Goal: Task Accomplishment & Management: Use online tool/utility

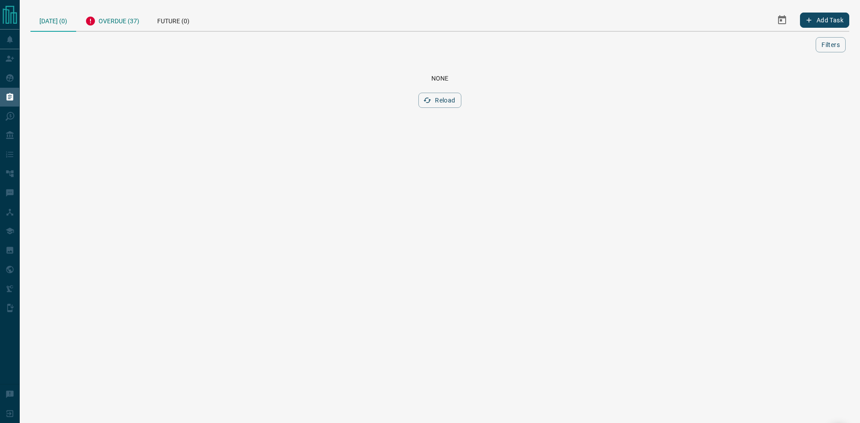
click at [112, 21] on div "Overdue (37)" at bounding box center [112, 20] width 72 height 22
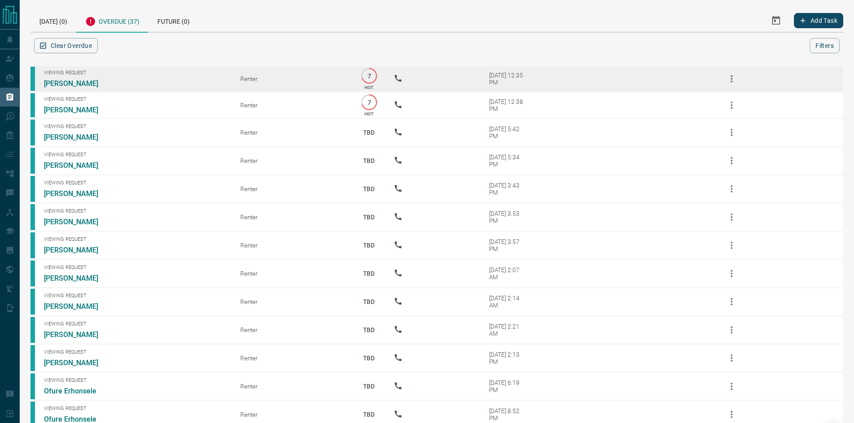
click at [730, 76] on icon "button" at bounding box center [731, 78] width 11 height 11
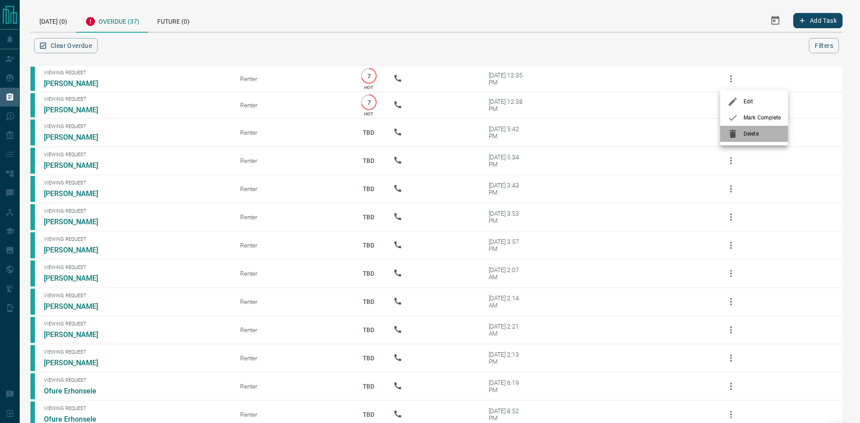
click at [737, 136] on icon at bounding box center [733, 134] width 11 height 11
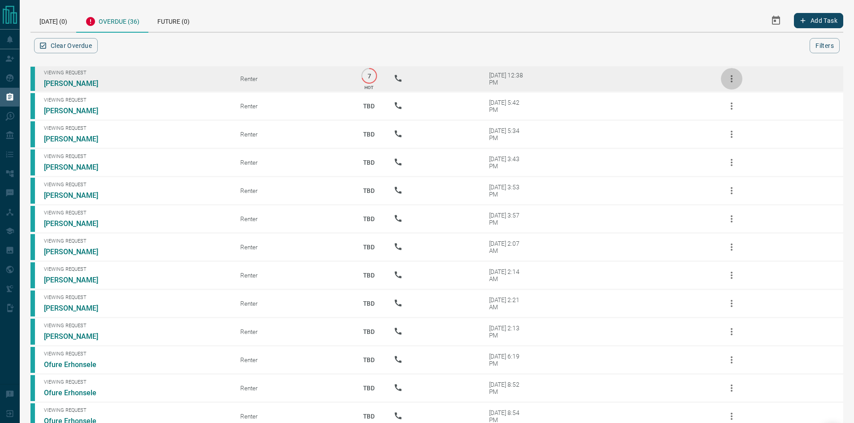
click at [730, 78] on icon "button" at bounding box center [731, 78] width 11 height 11
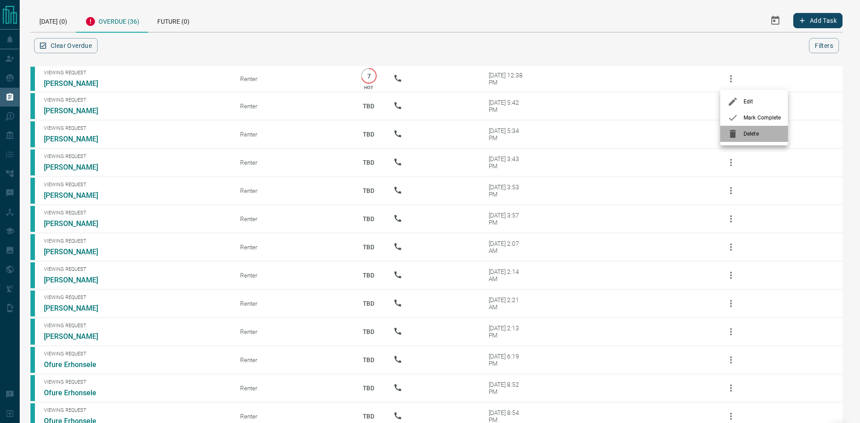
click at [736, 135] on icon at bounding box center [733, 134] width 11 height 11
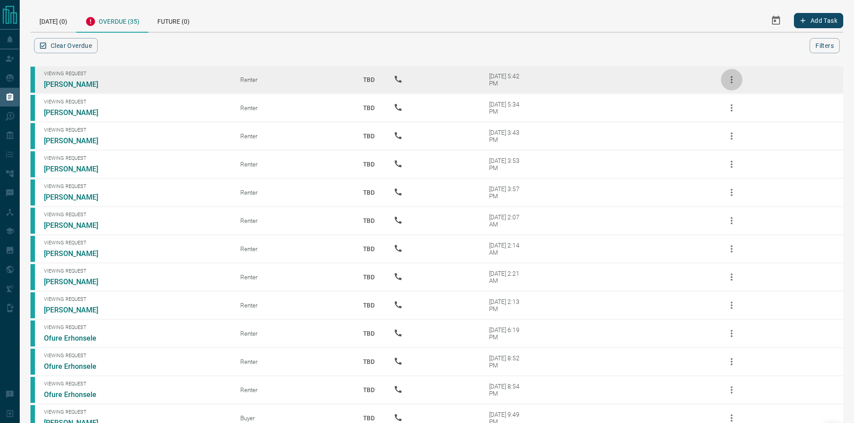
click at [737, 82] on icon "button" at bounding box center [731, 79] width 11 height 11
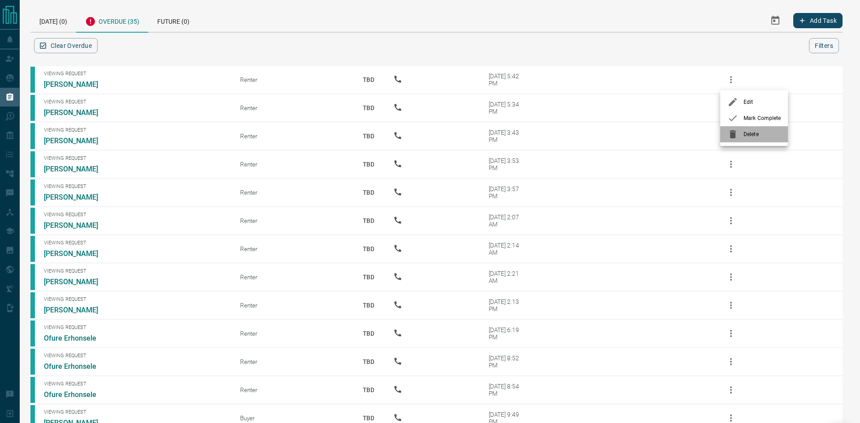
click at [734, 134] on icon at bounding box center [733, 134] width 6 height 8
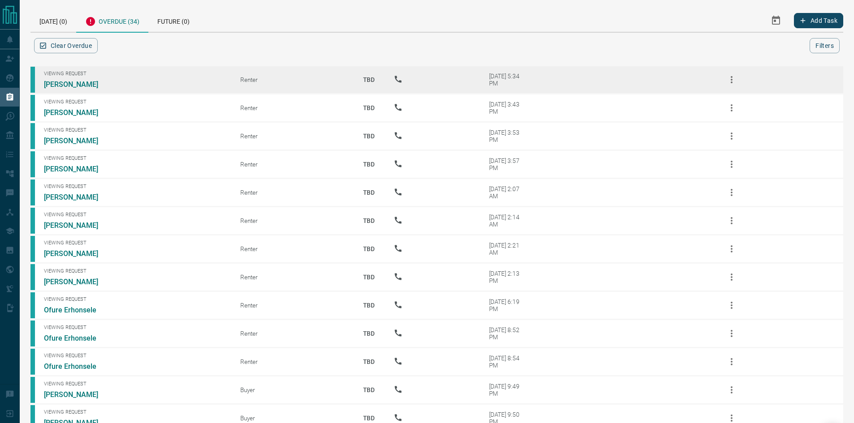
click at [726, 84] on button "button" at bounding box center [732, 80] width 22 height 22
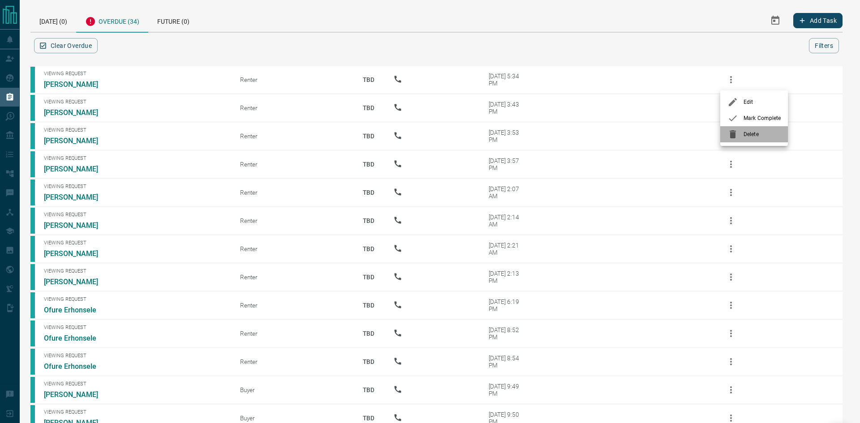
click at [734, 139] on icon at bounding box center [733, 134] width 11 height 11
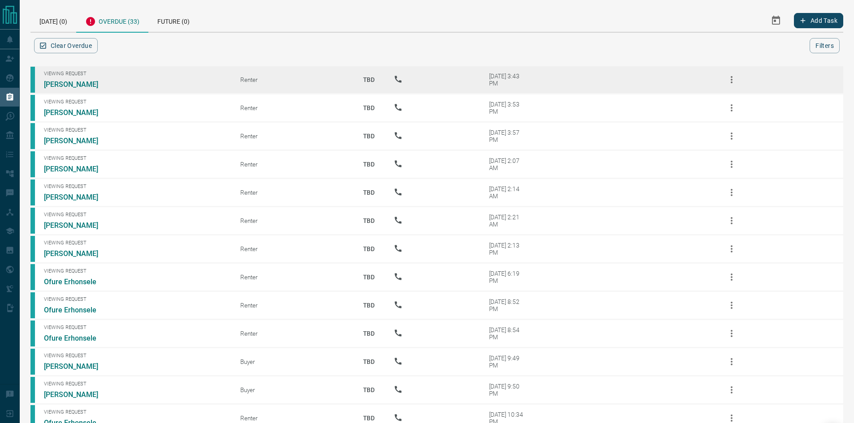
click at [736, 82] on icon "button" at bounding box center [731, 79] width 11 height 11
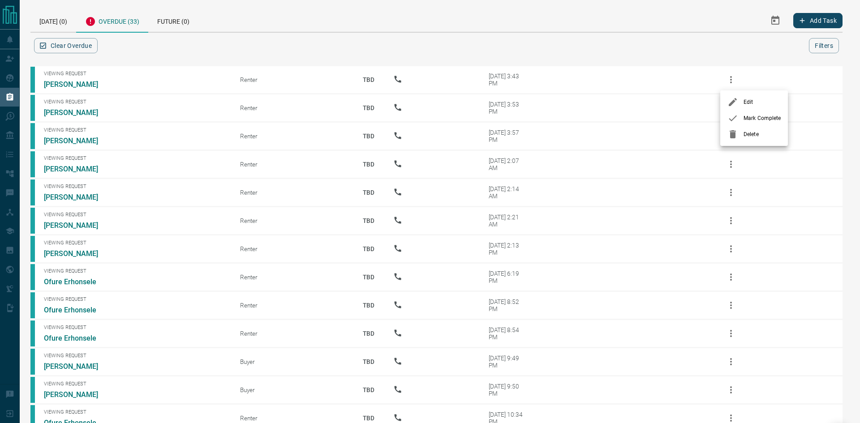
click at [735, 134] on icon at bounding box center [733, 134] width 6 height 8
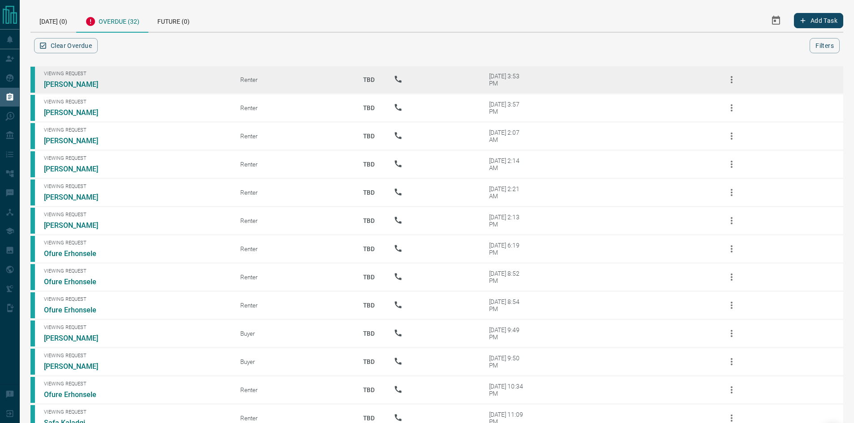
click at [734, 78] on icon "button" at bounding box center [731, 79] width 11 height 11
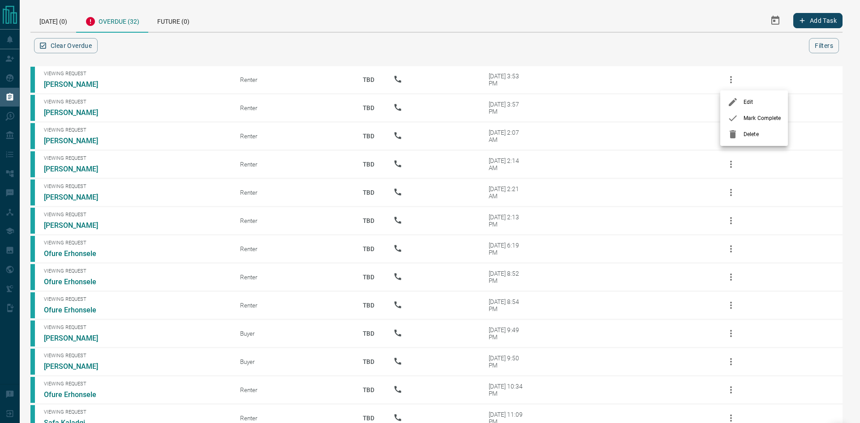
click at [741, 130] on div at bounding box center [736, 134] width 16 height 11
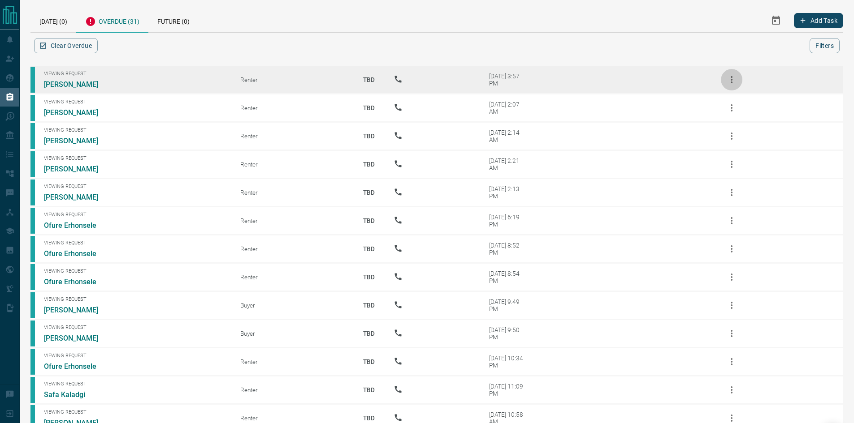
click at [735, 78] on icon "button" at bounding box center [731, 79] width 11 height 11
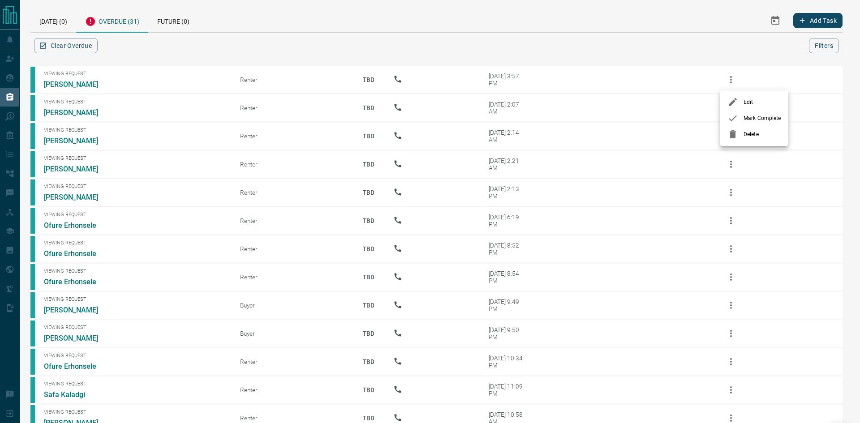
click at [739, 131] on div at bounding box center [736, 134] width 16 height 11
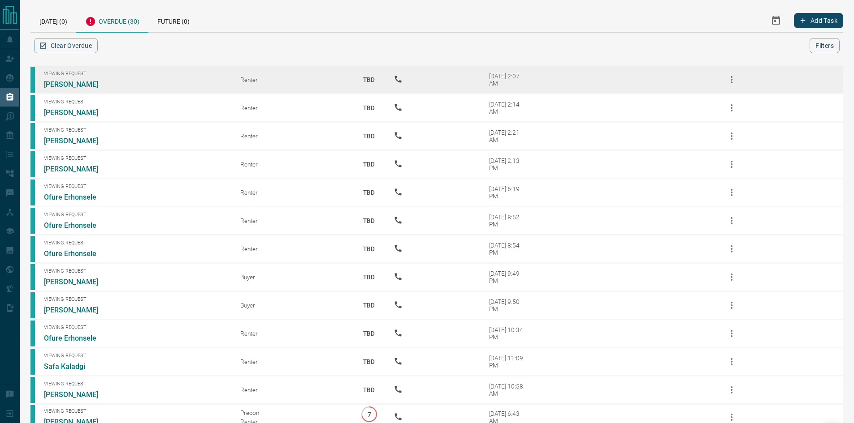
click at [731, 84] on icon "button" at bounding box center [731, 79] width 11 height 11
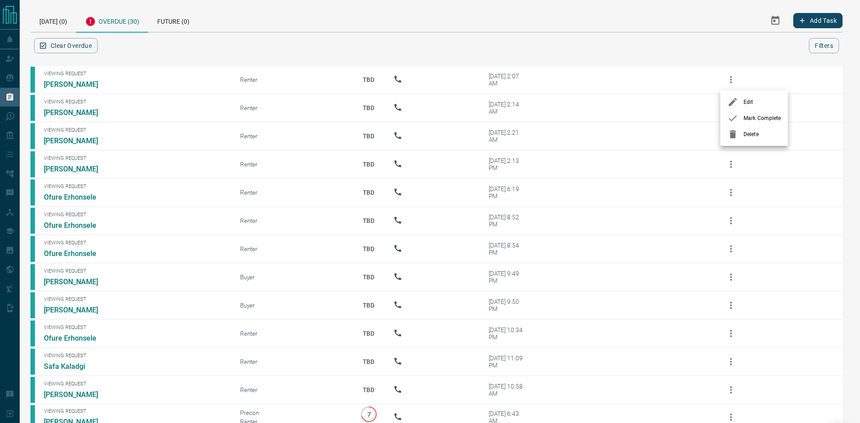
click at [736, 131] on icon at bounding box center [733, 134] width 6 height 8
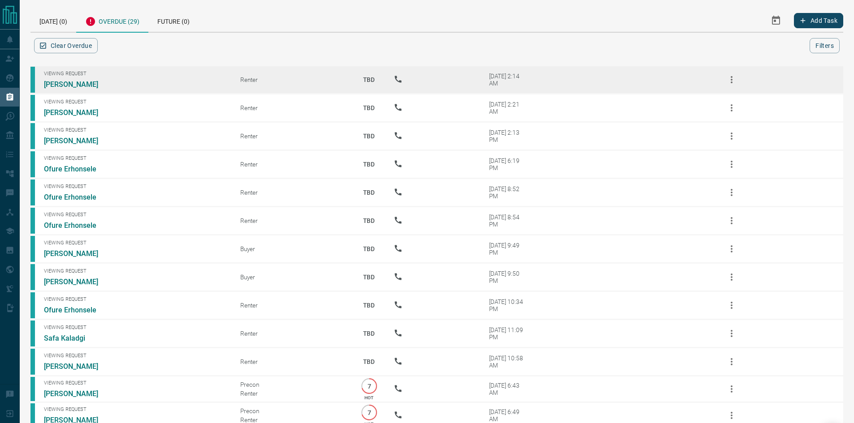
click at [730, 72] on button "button" at bounding box center [732, 80] width 22 height 22
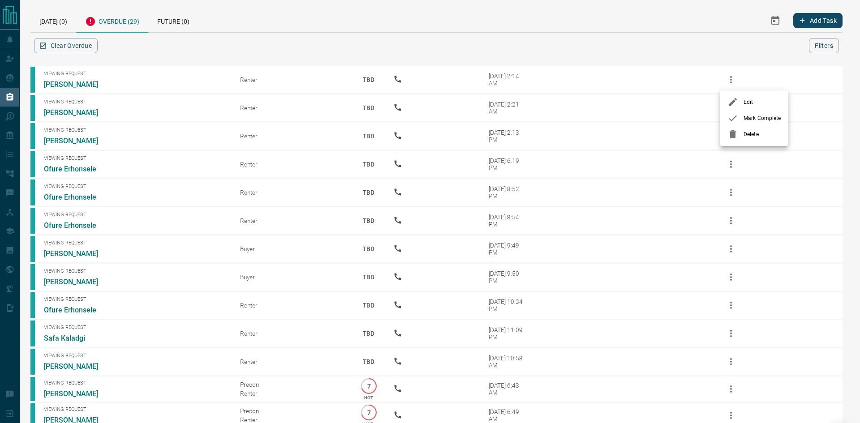
click at [737, 134] on icon at bounding box center [733, 134] width 11 height 11
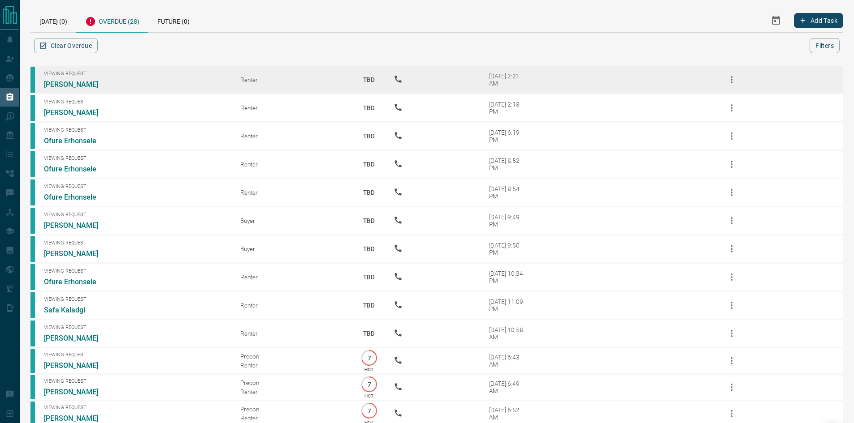
click at [734, 83] on icon "button" at bounding box center [731, 79] width 11 height 11
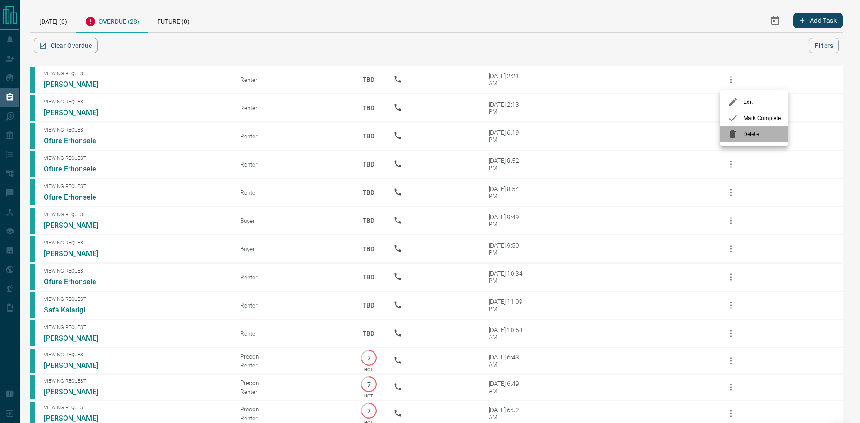
click at [737, 134] on icon at bounding box center [733, 134] width 11 height 11
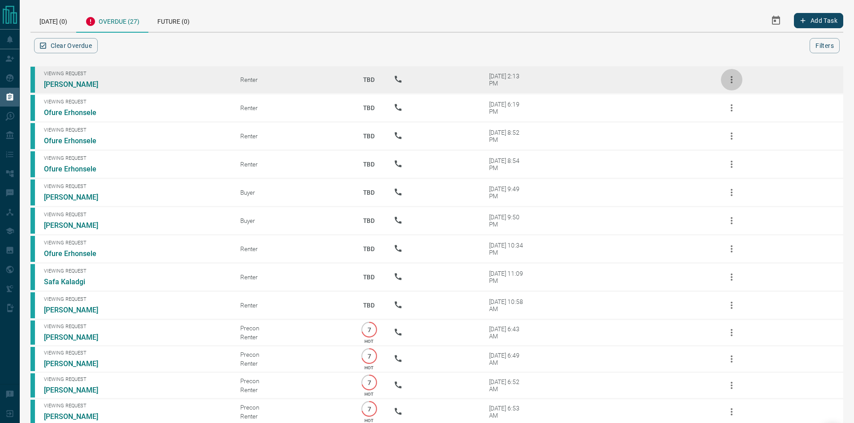
click at [732, 83] on icon "button" at bounding box center [731, 79] width 2 height 7
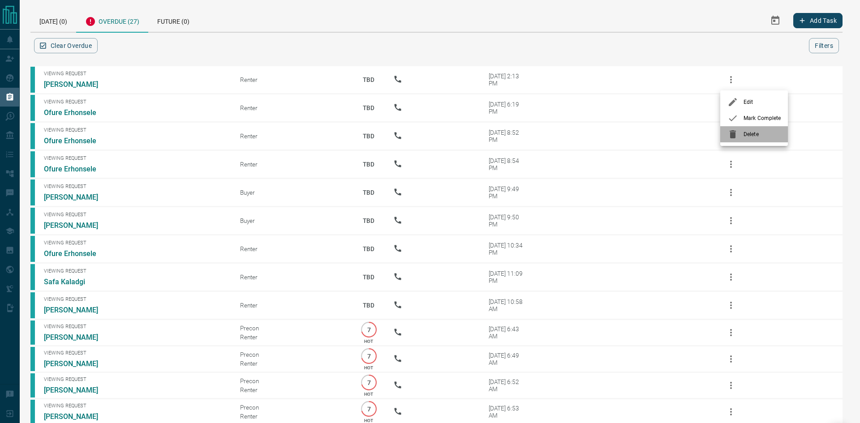
click at [737, 130] on icon at bounding box center [733, 134] width 11 height 11
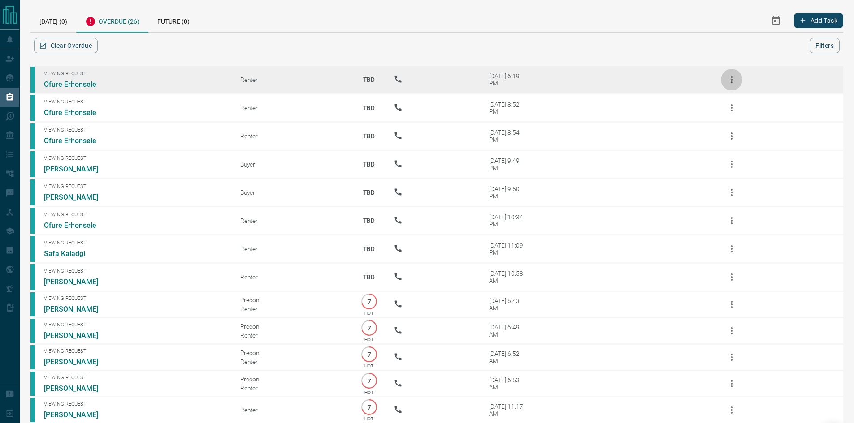
click at [736, 85] on button "button" at bounding box center [732, 80] width 22 height 22
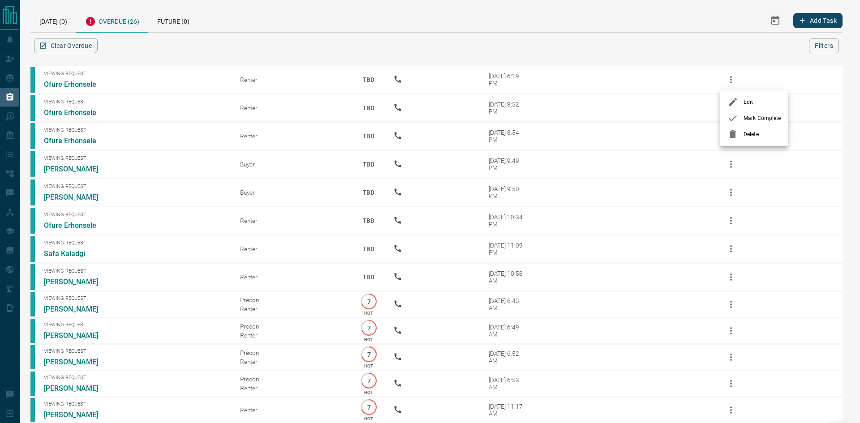
click at [733, 136] on icon at bounding box center [733, 134] width 6 height 8
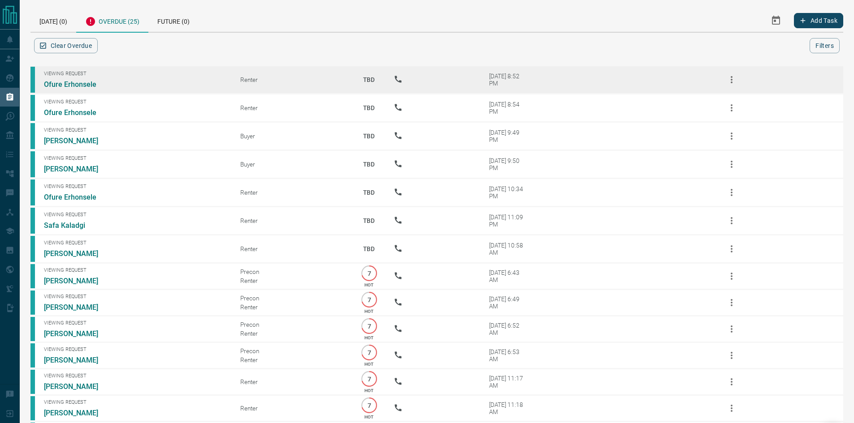
click at [728, 78] on icon "button" at bounding box center [731, 79] width 11 height 11
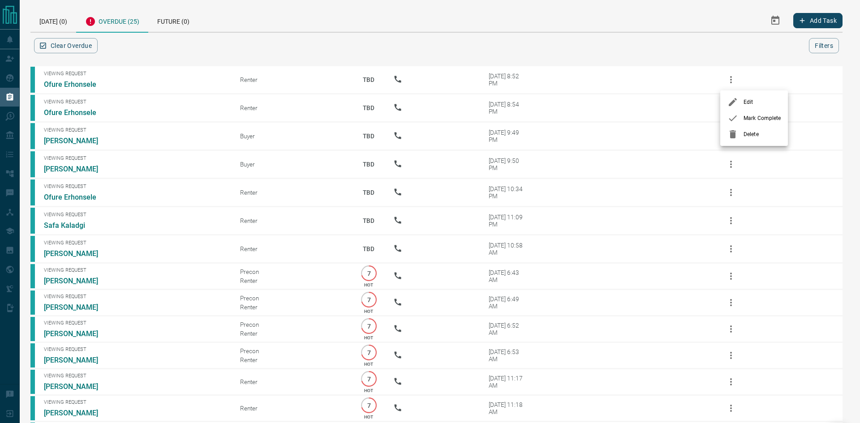
click at [728, 132] on icon at bounding box center [733, 134] width 11 height 11
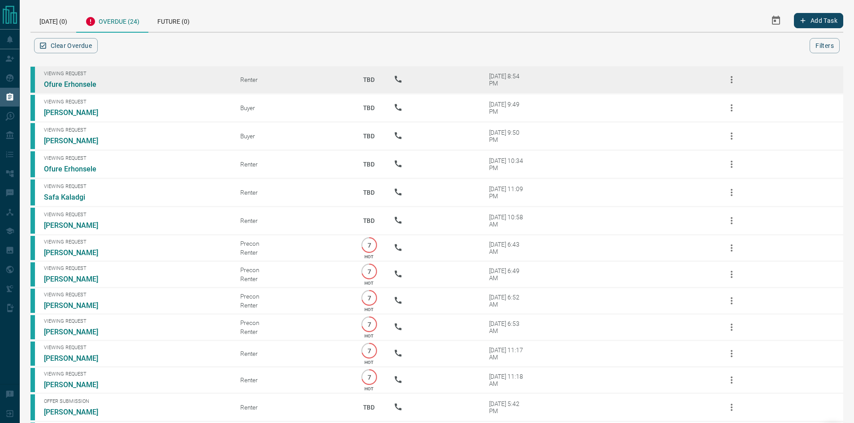
click at [732, 85] on button "button" at bounding box center [732, 80] width 22 height 22
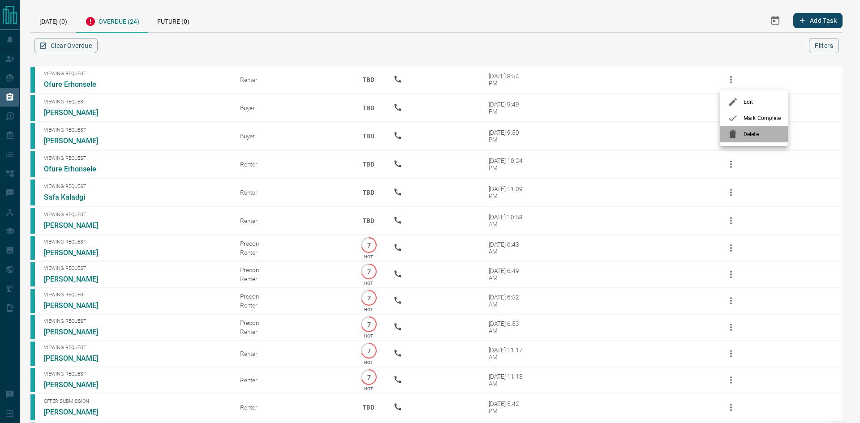
click at [737, 133] on icon at bounding box center [733, 134] width 11 height 11
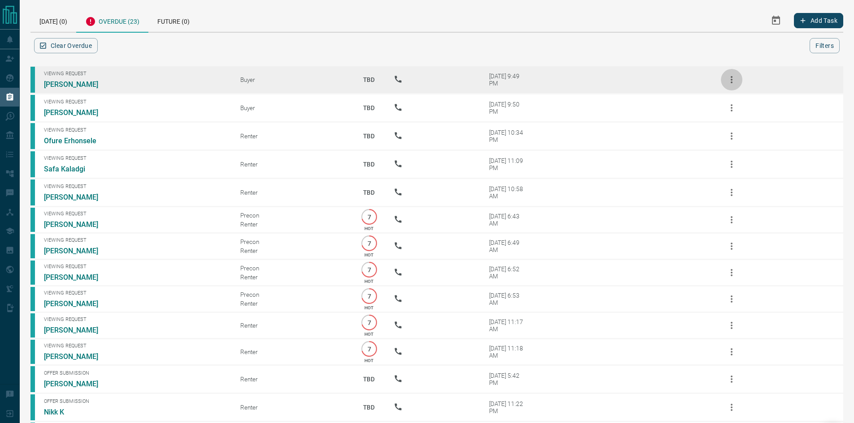
click at [735, 82] on icon "button" at bounding box center [731, 79] width 11 height 11
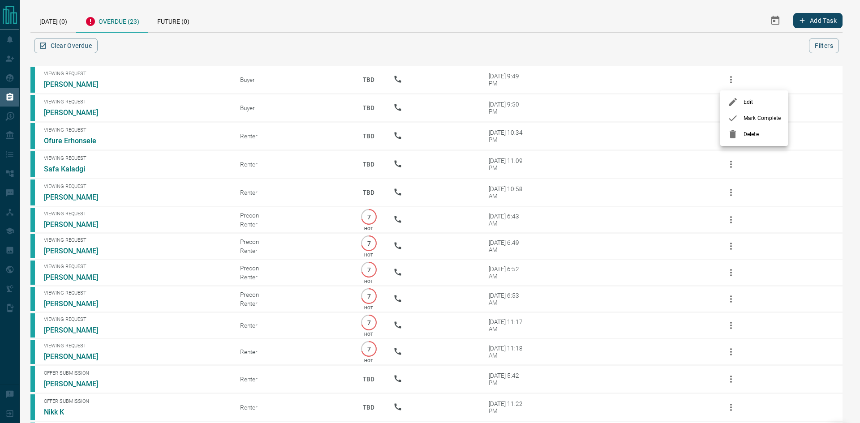
click at [737, 133] on icon at bounding box center [733, 134] width 11 height 11
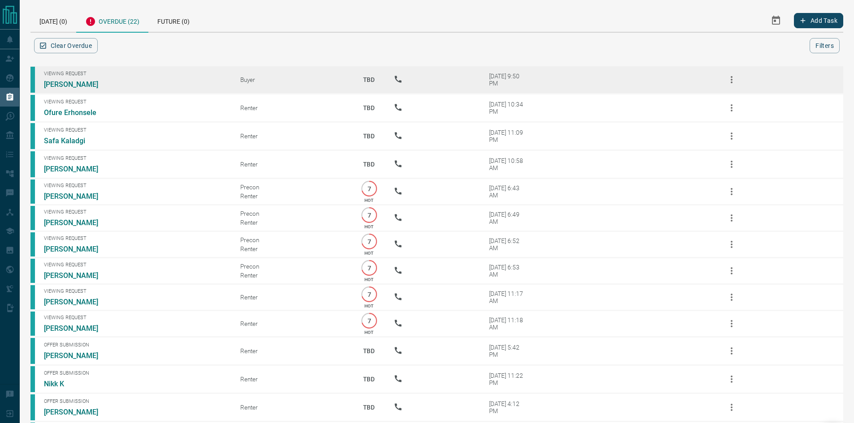
click at [732, 79] on icon "button" at bounding box center [731, 79] width 11 height 11
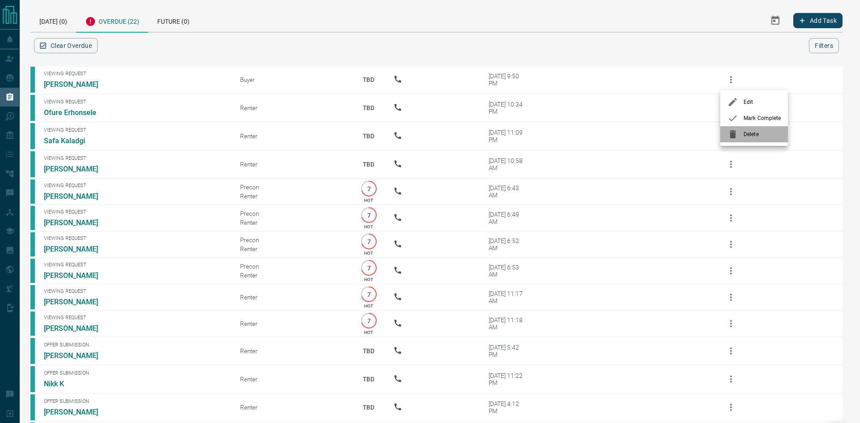
click at [739, 136] on div at bounding box center [736, 134] width 16 height 11
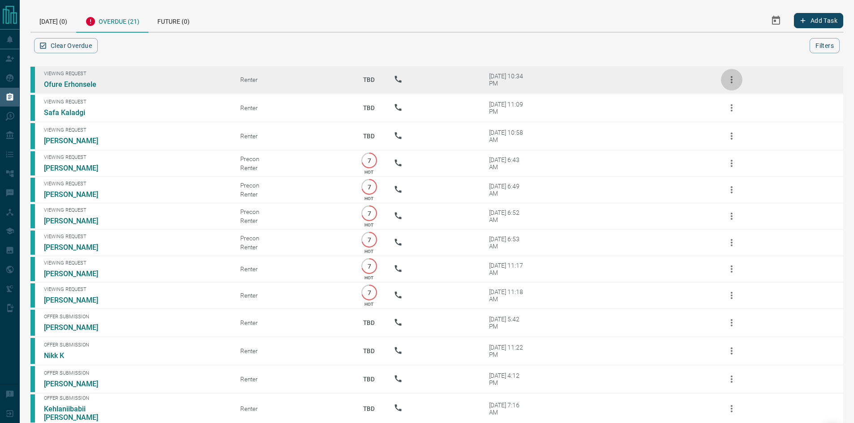
click at [732, 83] on icon "button" at bounding box center [731, 79] width 2 height 7
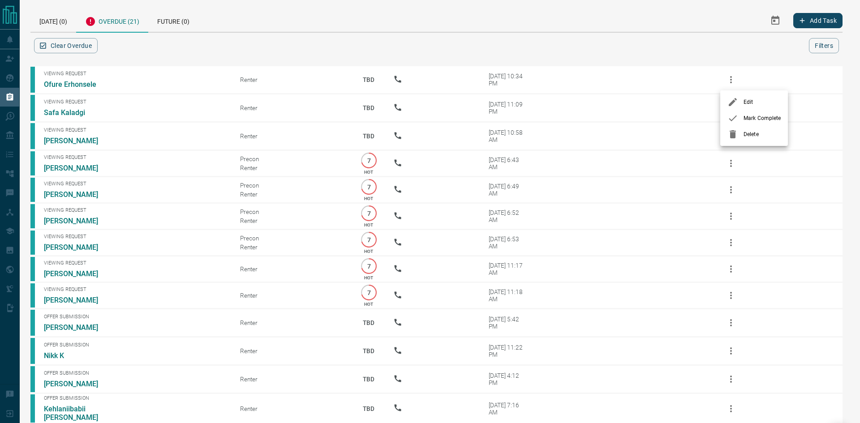
click at [733, 136] on icon at bounding box center [733, 134] width 6 height 8
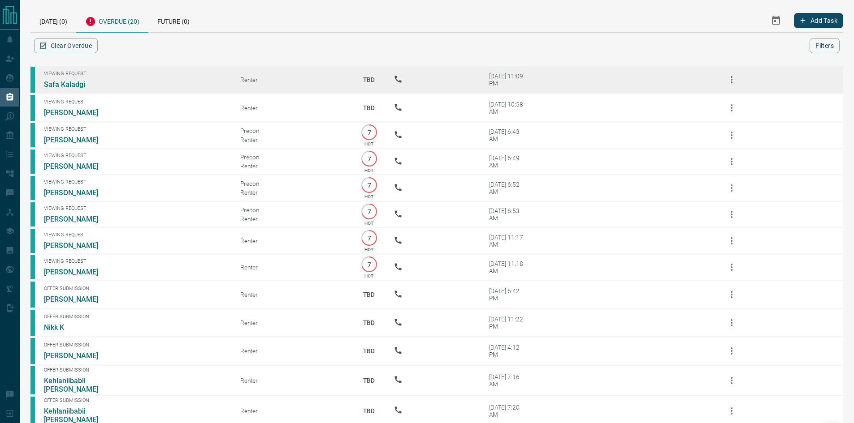
click at [734, 80] on icon "button" at bounding box center [731, 79] width 11 height 11
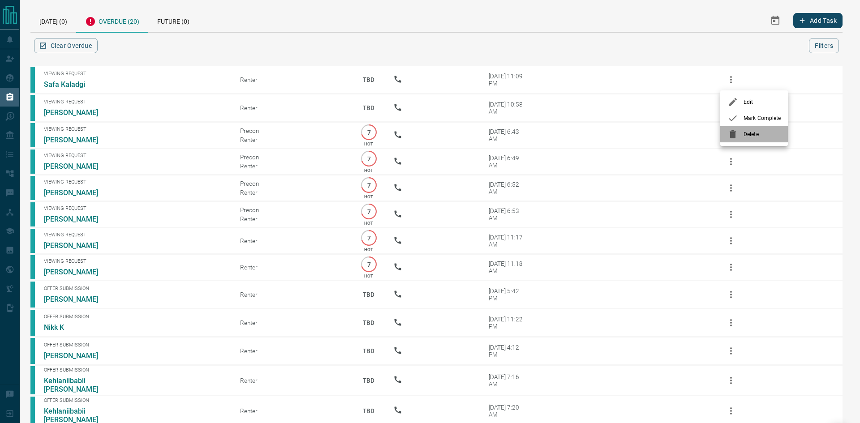
click at [737, 134] on icon at bounding box center [733, 134] width 11 height 11
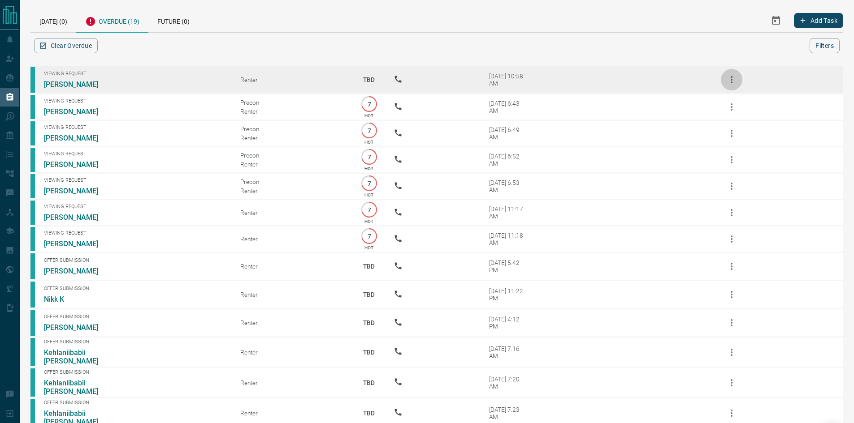
click at [732, 81] on icon "button" at bounding box center [731, 79] width 11 height 11
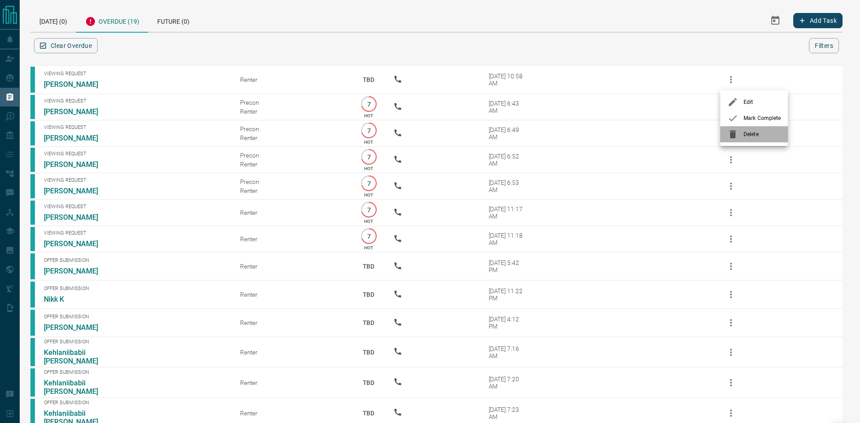
click at [737, 133] on icon at bounding box center [733, 134] width 11 height 11
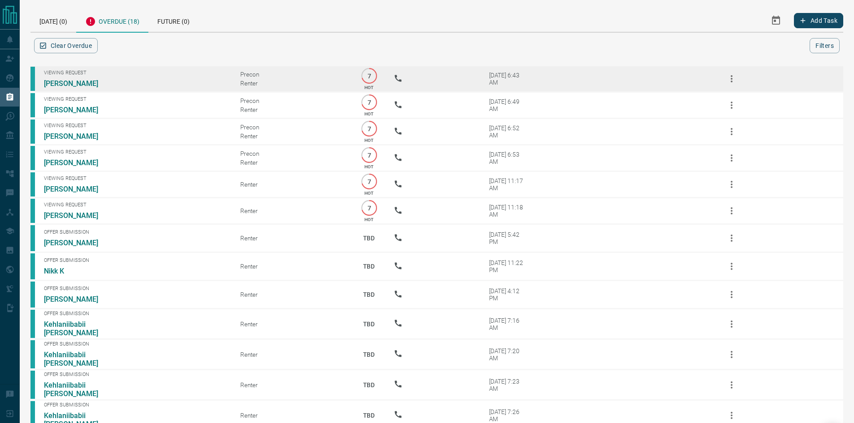
click at [733, 78] on icon "button" at bounding box center [731, 78] width 11 height 11
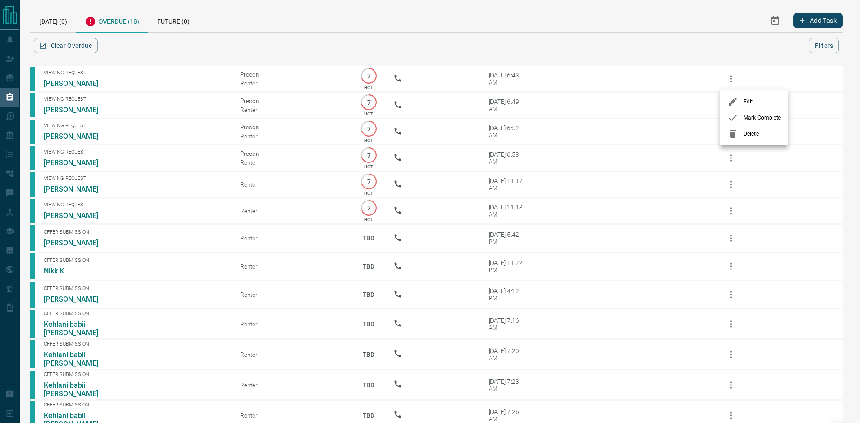
click at [739, 131] on div at bounding box center [736, 134] width 16 height 11
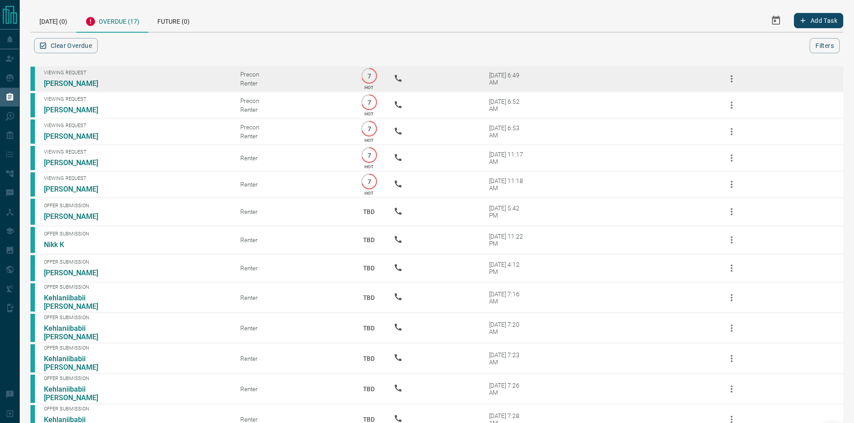
click at [735, 81] on icon "button" at bounding box center [731, 78] width 11 height 11
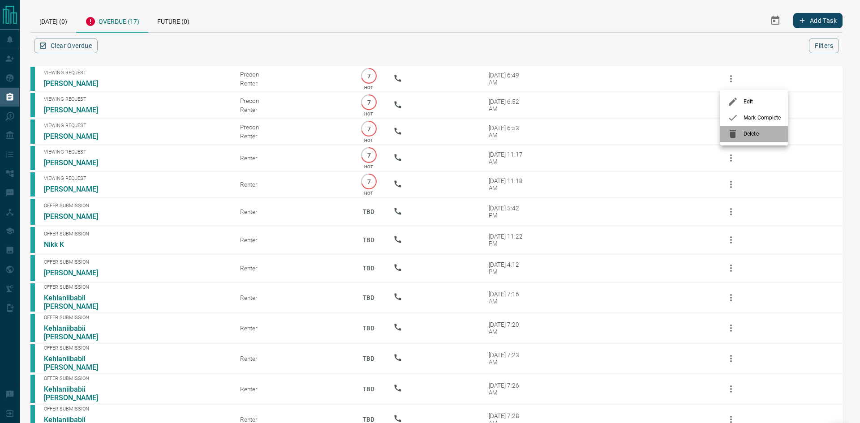
click at [739, 133] on div at bounding box center [736, 134] width 16 height 11
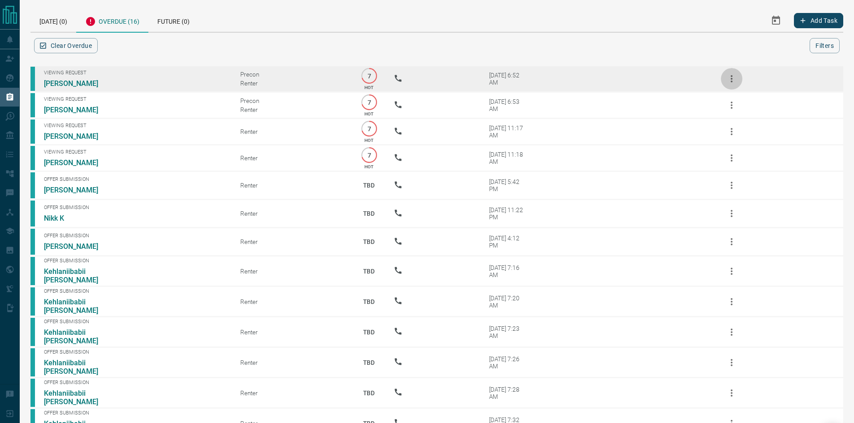
click at [733, 82] on icon "button" at bounding box center [731, 78] width 11 height 11
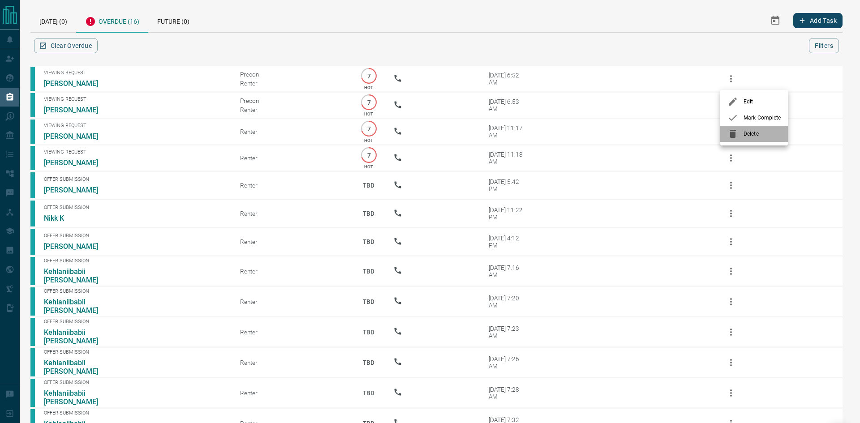
click at [736, 134] on icon at bounding box center [733, 134] width 6 height 8
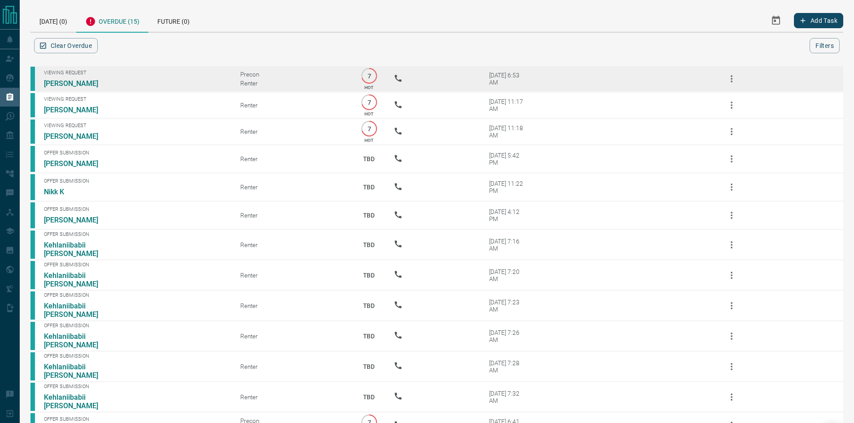
click at [728, 86] on button "button" at bounding box center [732, 79] width 22 height 22
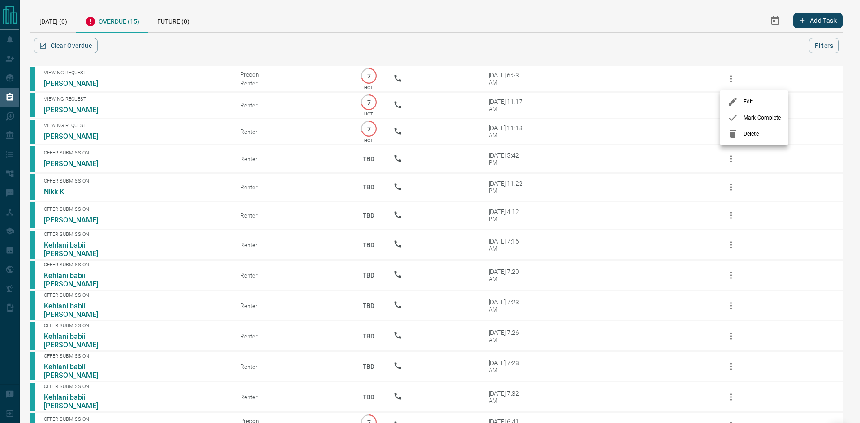
click at [728, 135] on icon at bounding box center [733, 134] width 11 height 11
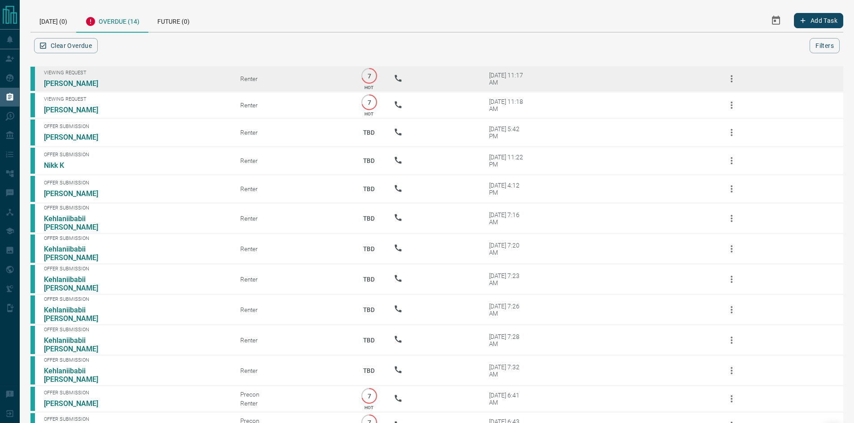
click at [730, 83] on icon "button" at bounding box center [731, 78] width 11 height 11
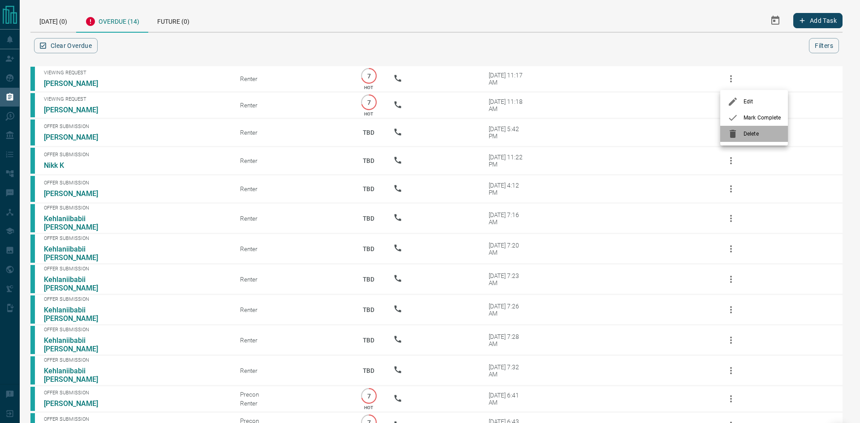
click at [734, 134] on icon at bounding box center [733, 134] width 6 height 8
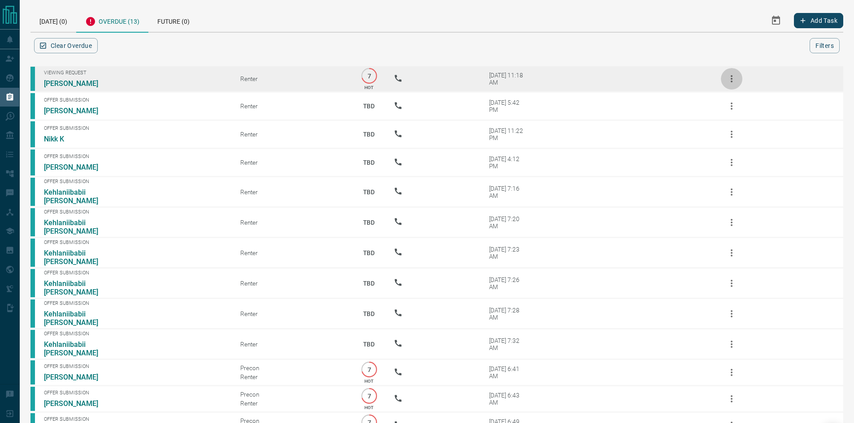
click at [730, 76] on icon "button" at bounding box center [731, 78] width 11 height 11
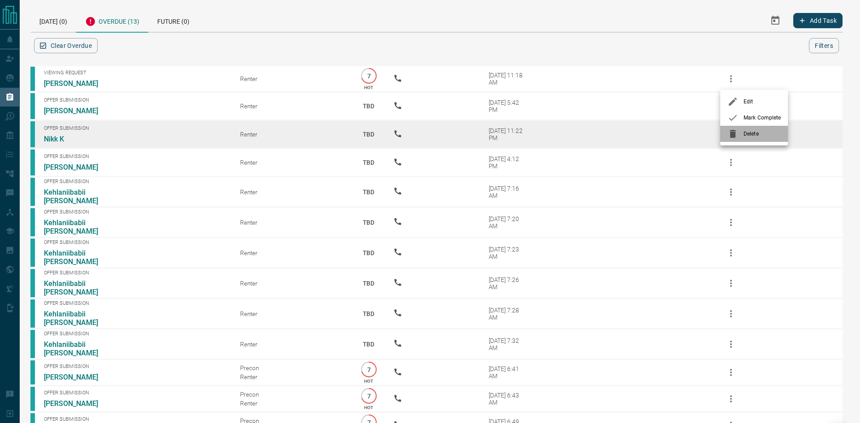
drag, startPoint x: 730, startPoint y: 130, endPoint x: 729, endPoint y: 100, distance: 30.0
click at [730, 130] on icon at bounding box center [733, 134] width 11 height 11
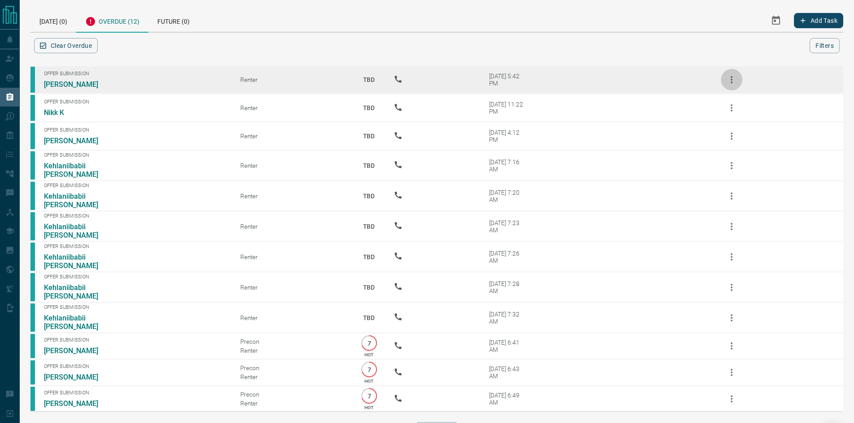
click at [729, 85] on button "button" at bounding box center [732, 80] width 22 height 22
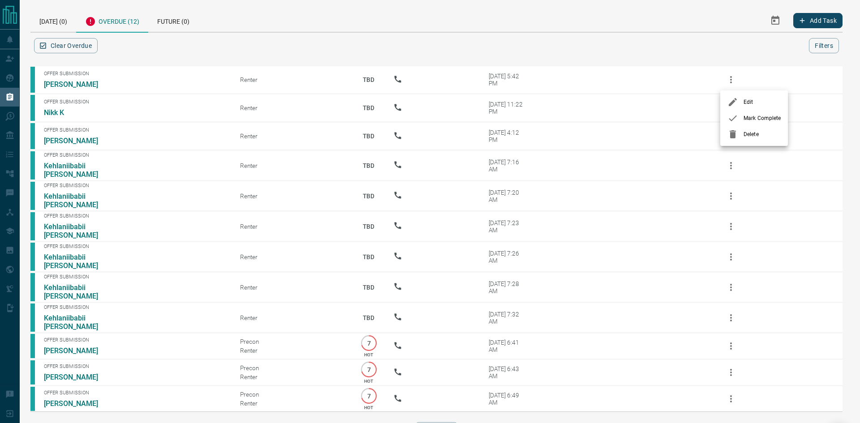
click at [733, 128] on li "Delete" at bounding box center [755, 134] width 68 height 16
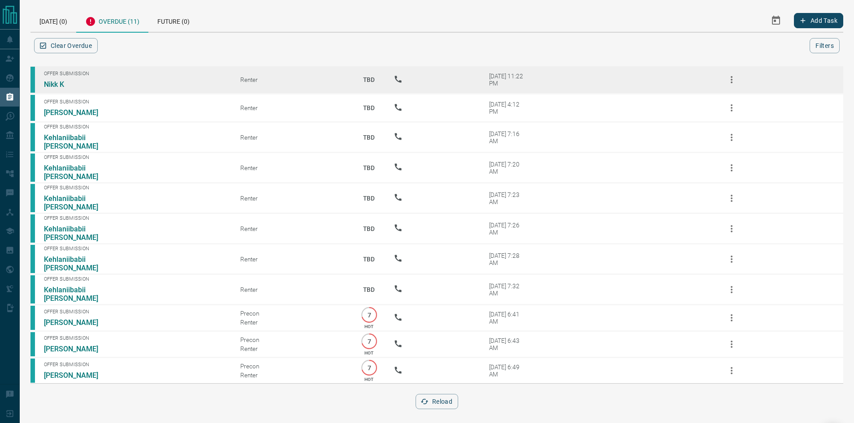
click at [729, 76] on icon "button" at bounding box center [731, 79] width 11 height 11
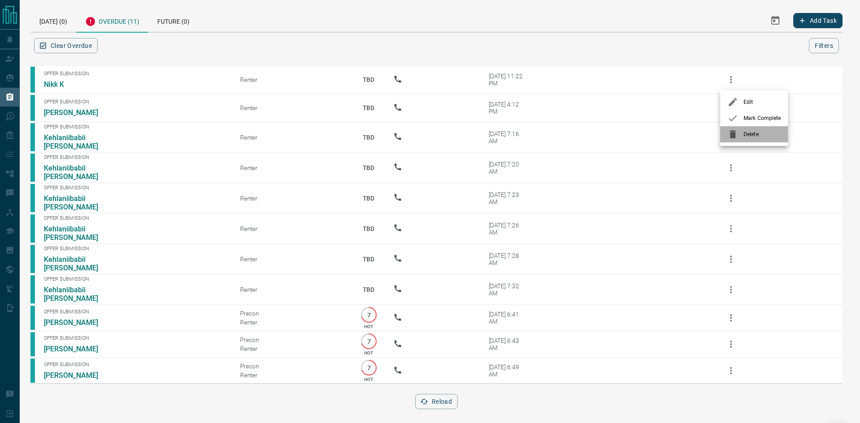
click at [730, 134] on icon at bounding box center [733, 134] width 11 height 11
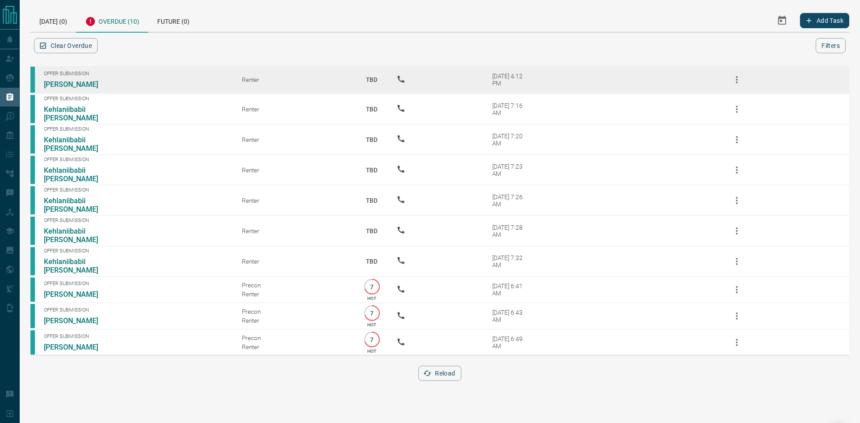
click at [734, 82] on icon "button" at bounding box center [737, 79] width 11 height 11
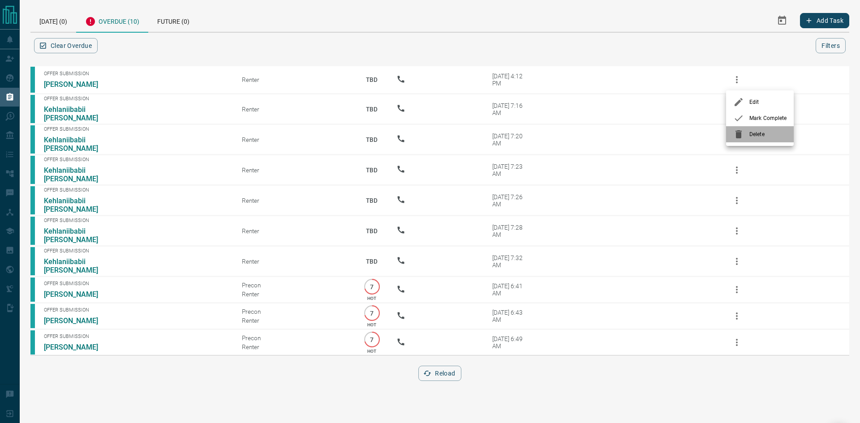
click at [741, 132] on icon at bounding box center [739, 134] width 6 height 8
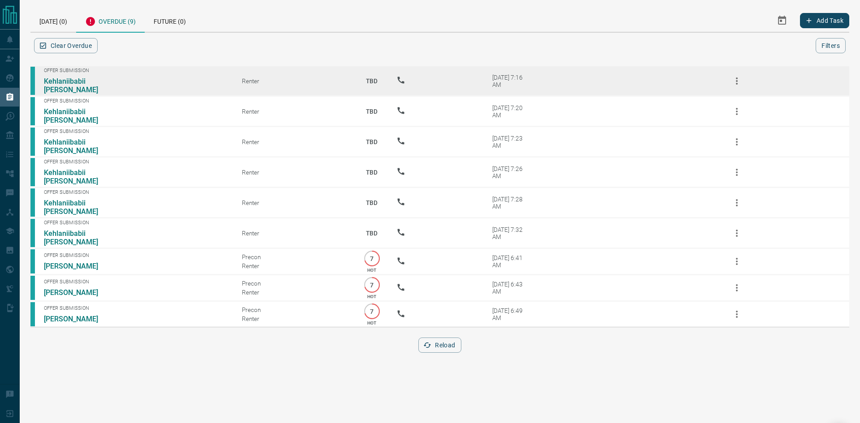
click at [742, 83] on icon "button" at bounding box center [737, 81] width 11 height 11
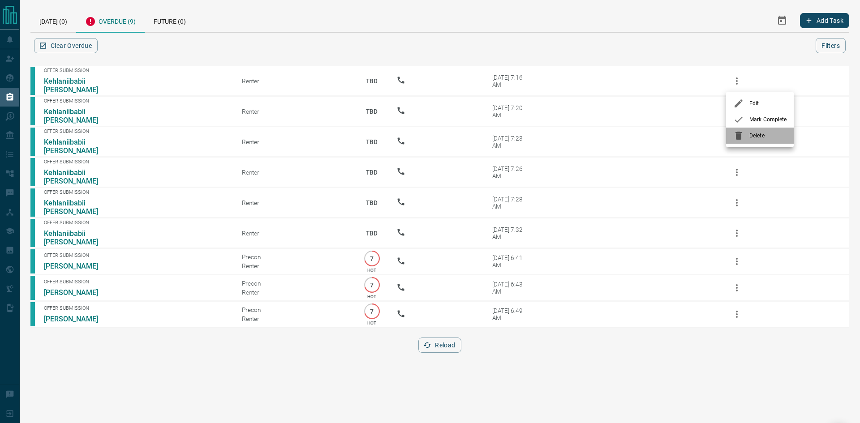
click at [742, 134] on icon at bounding box center [739, 136] width 6 height 8
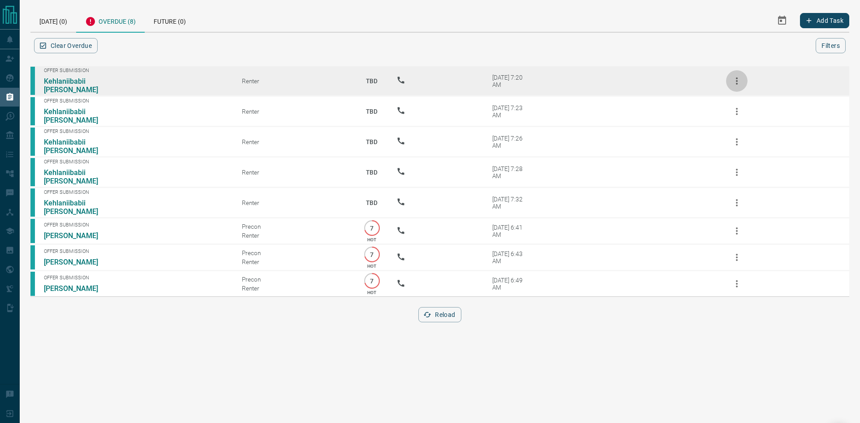
click at [738, 81] on icon "button" at bounding box center [737, 81] width 2 height 7
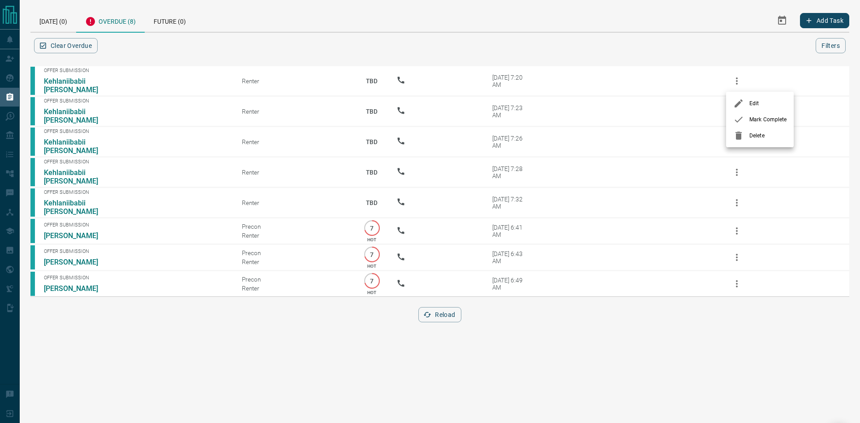
click at [739, 140] on icon at bounding box center [739, 135] width 11 height 11
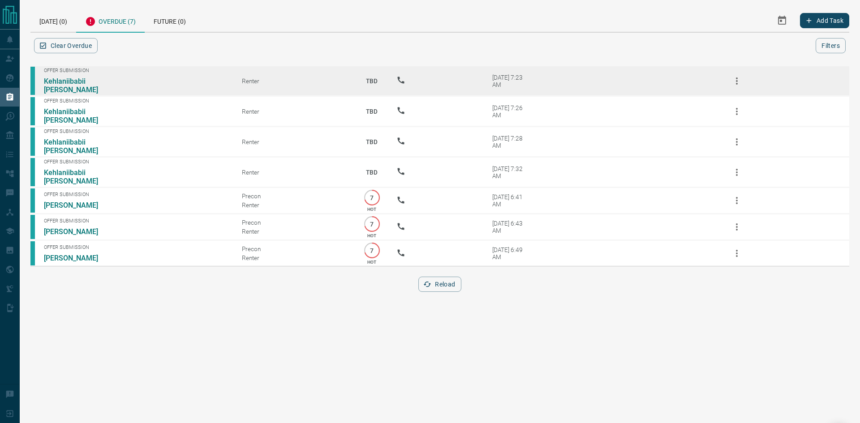
click at [733, 79] on icon "button" at bounding box center [737, 81] width 11 height 11
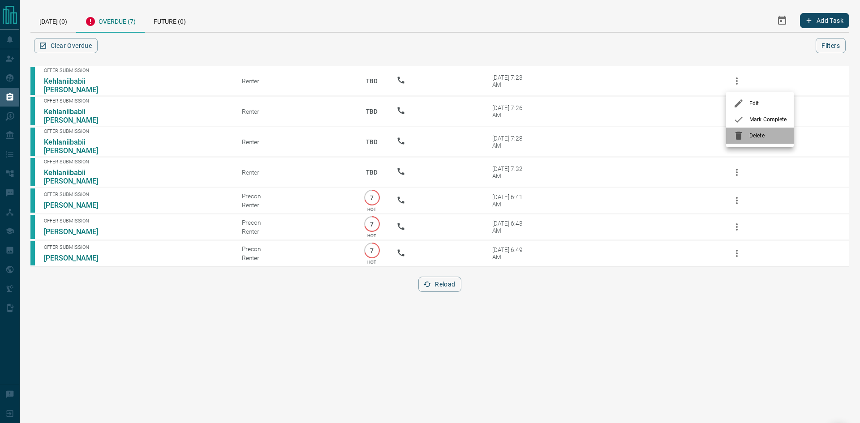
click at [748, 134] on div at bounding box center [742, 135] width 16 height 11
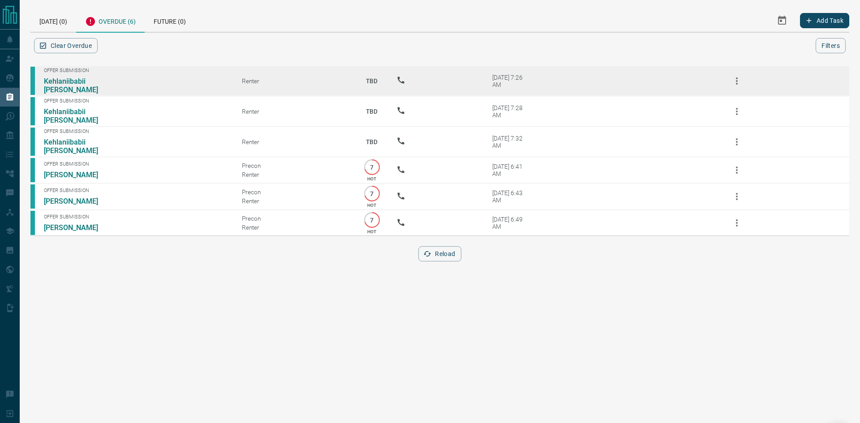
click at [742, 80] on icon "button" at bounding box center [737, 81] width 11 height 11
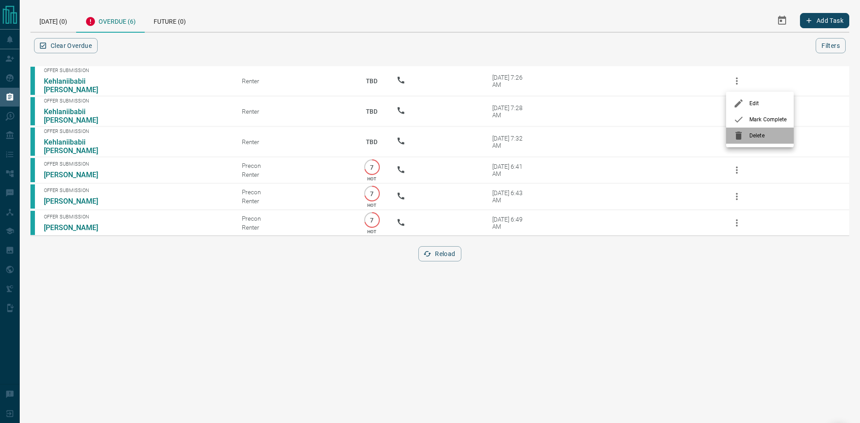
click at [742, 134] on icon at bounding box center [739, 136] width 6 height 8
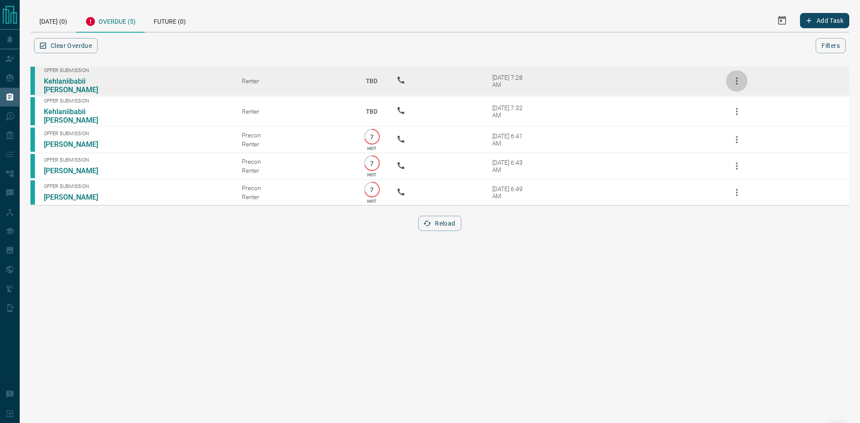
click at [739, 85] on icon "button" at bounding box center [737, 81] width 11 height 11
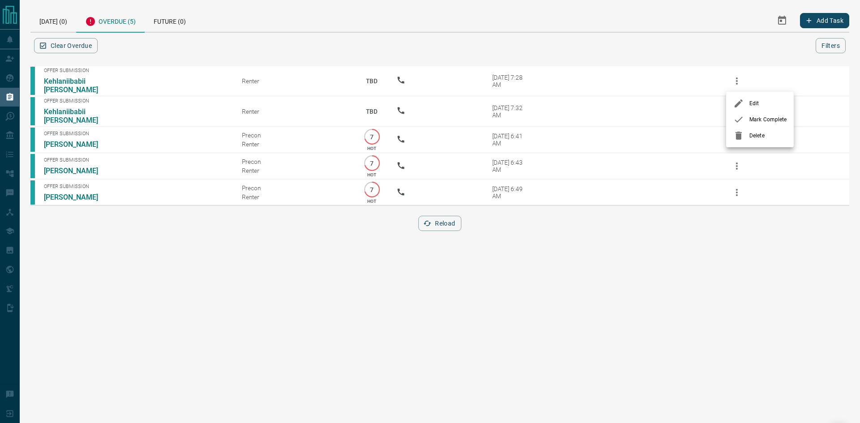
click at [740, 131] on icon at bounding box center [739, 135] width 11 height 11
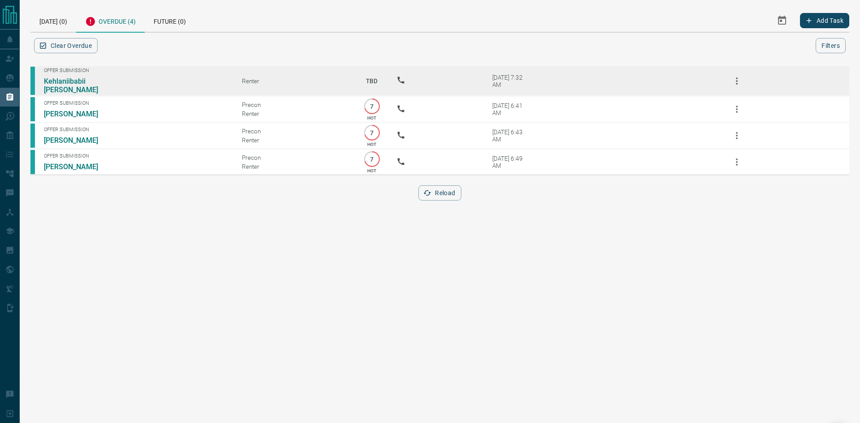
click at [740, 82] on icon "button" at bounding box center [737, 81] width 11 height 11
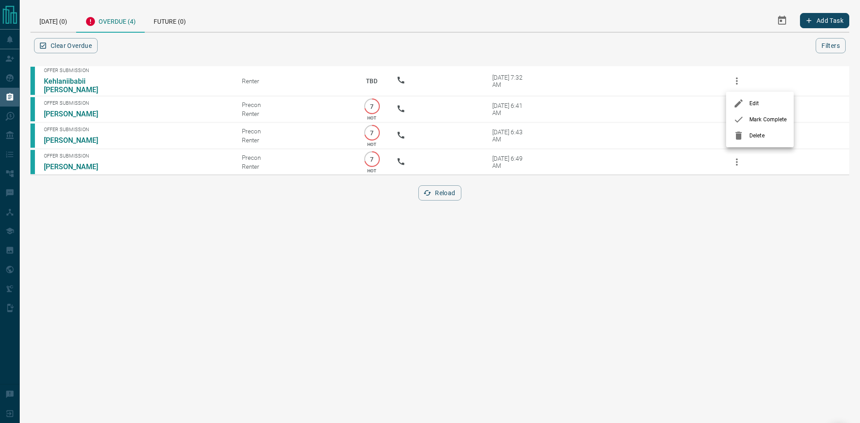
click at [742, 132] on icon at bounding box center [739, 136] width 6 height 8
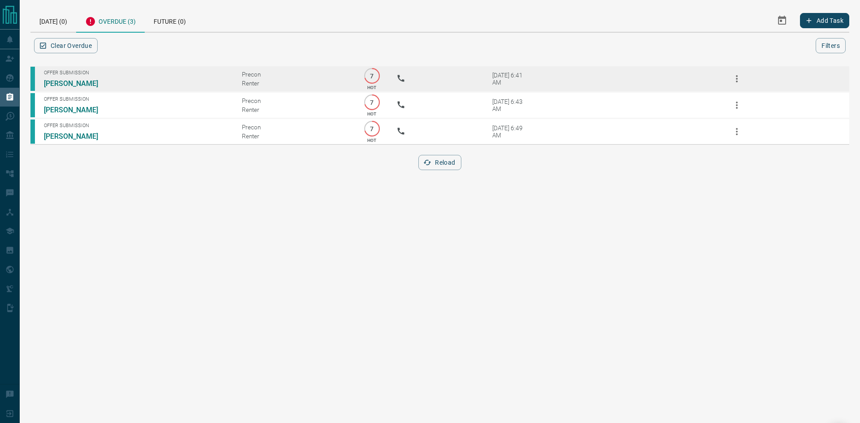
click at [741, 78] on icon "button" at bounding box center [737, 78] width 11 height 11
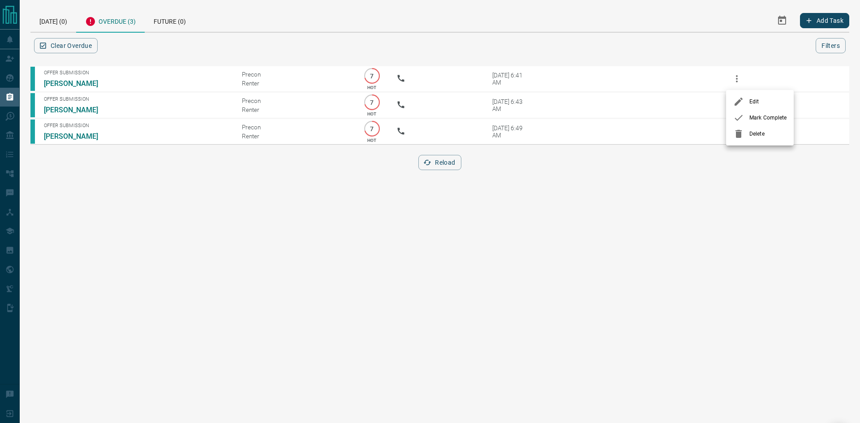
click at [740, 130] on icon at bounding box center [739, 134] width 6 height 8
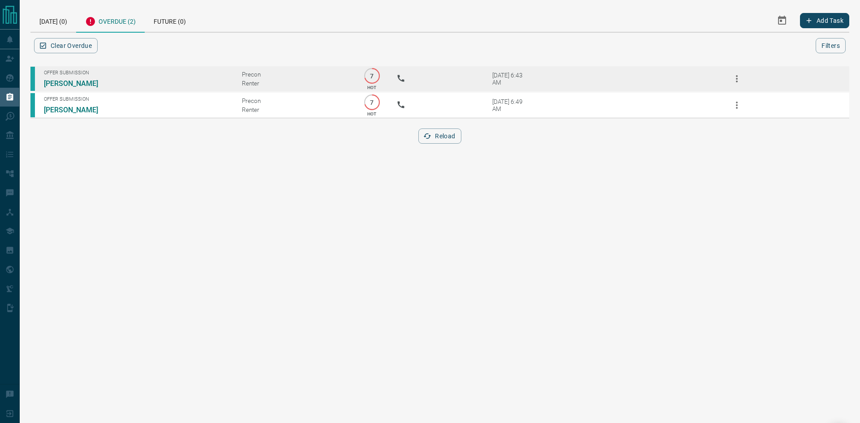
click at [736, 83] on icon "button" at bounding box center [737, 78] width 11 height 11
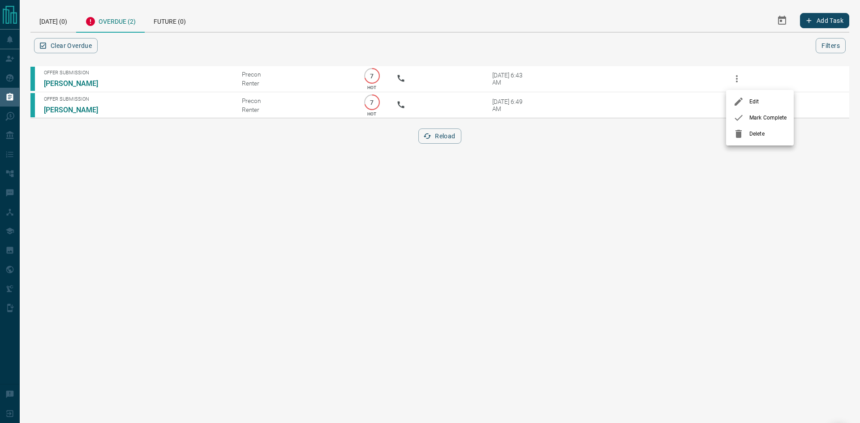
click at [739, 133] on icon at bounding box center [739, 134] width 6 height 8
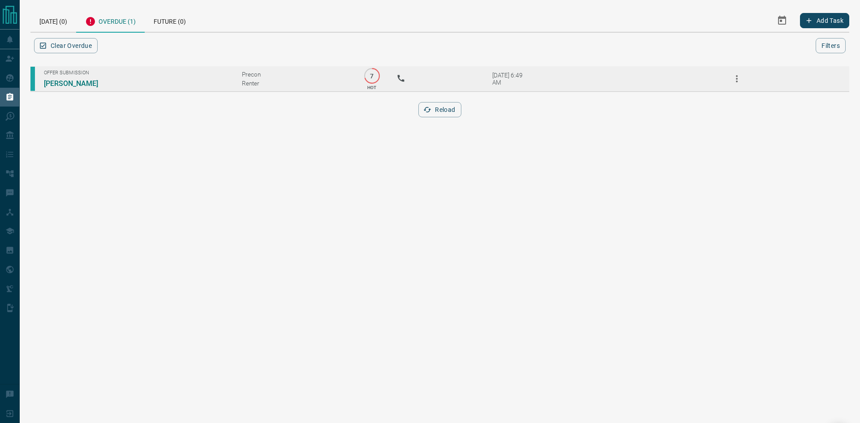
click at [735, 83] on icon "button" at bounding box center [737, 78] width 11 height 11
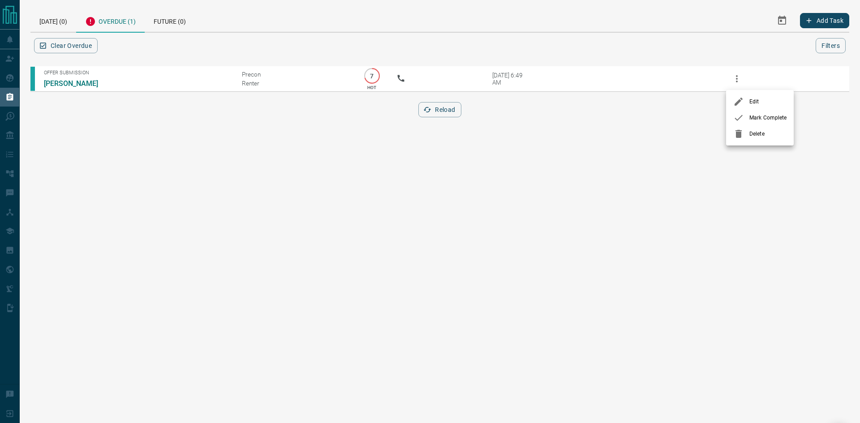
click at [742, 132] on icon at bounding box center [739, 134] width 6 height 8
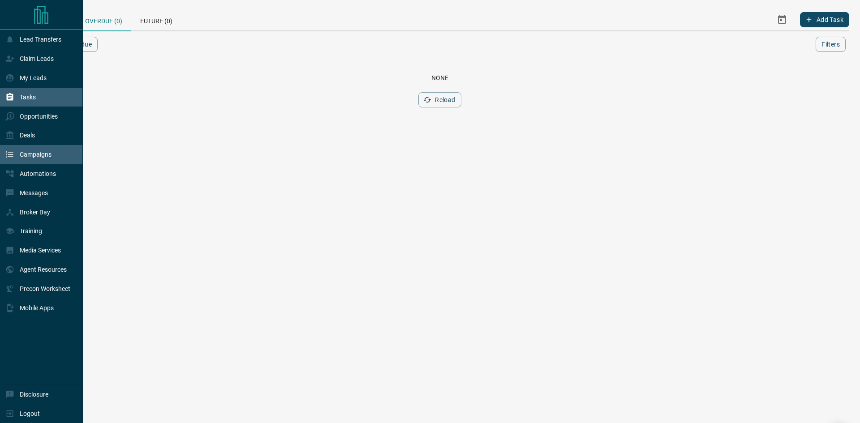
click at [34, 158] on p "Campaigns" at bounding box center [36, 154] width 32 height 7
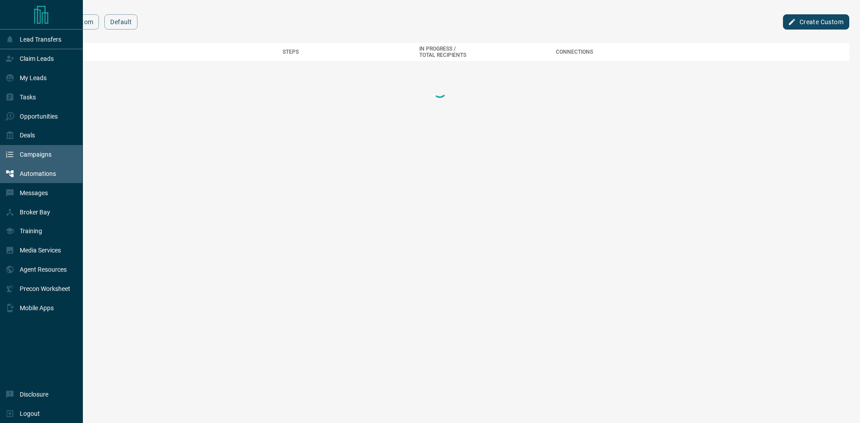
click at [37, 175] on p "Automations" at bounding box center [38, 173] width 36 height 7
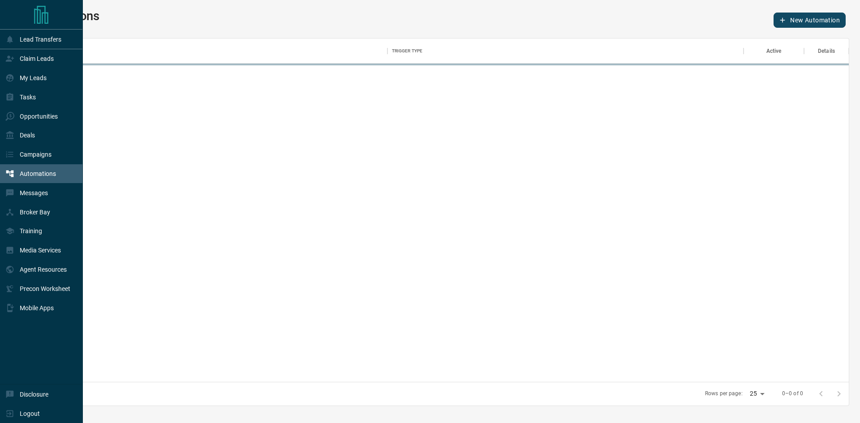
scroll to position [337, 812]
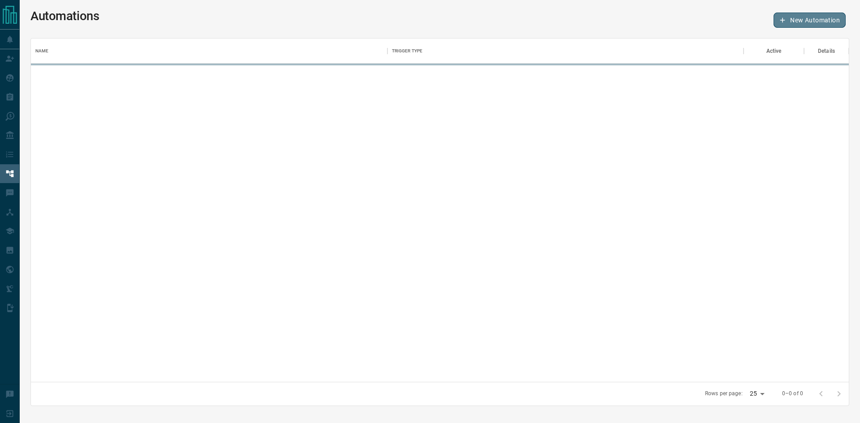
click at [796, 19] on button "New Automation" at bounding box center [810, 20] width 72 height 15
